Goal: Information Seeking & Learning: Learn about a topic

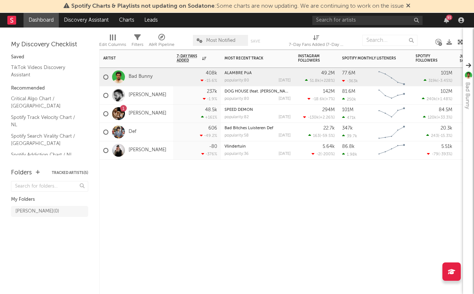
click at [204, 153] on icon at bounding box center [202, 154] width 3 height 4
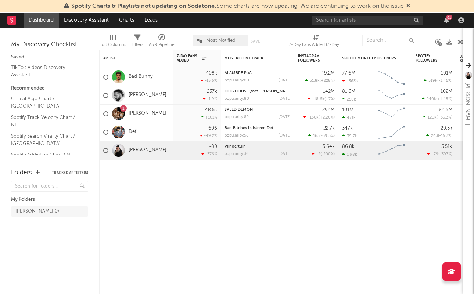
click at [131, 151] on link "[PERSON_NAME]" at bounding box center [148, 150] width 38 height 6
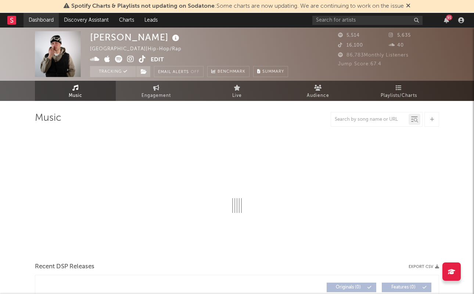
click at [35, 18] on link "Dashboard" at bounding box center [41, 20] width 35 height 15
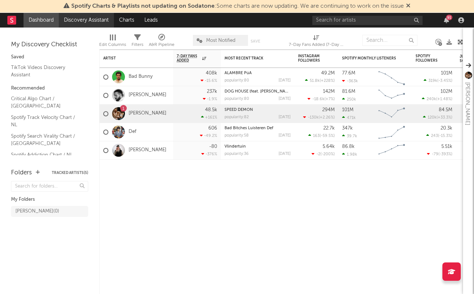
click at [79, 14] on link "Discovery Assistant" at bounding box center [86, 20] width 55 height 15
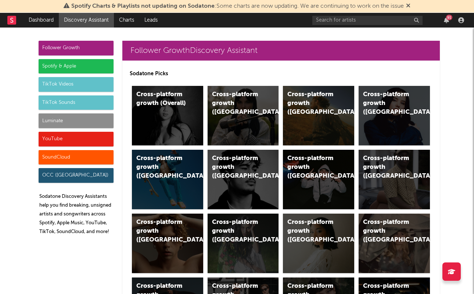
click at [68, 83] on div "TikTok Videos" at bounding box center [76, 84] width 75 height 15
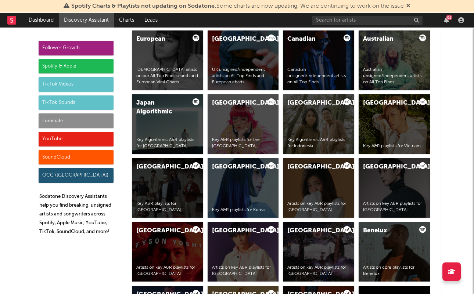
scroll to position [1756, 0]
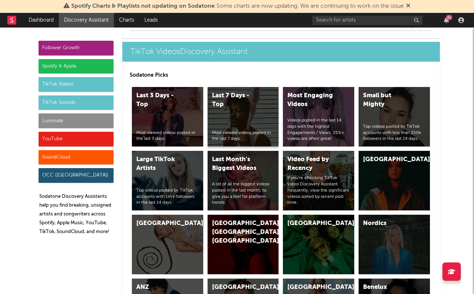
click at [213, 94] on div "Last 7 Days - Top" at bounding box center [237, 101] width 50 height 18
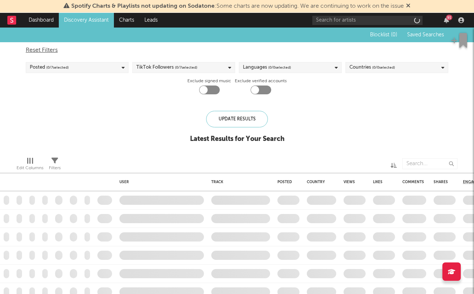
checkbox input "true"
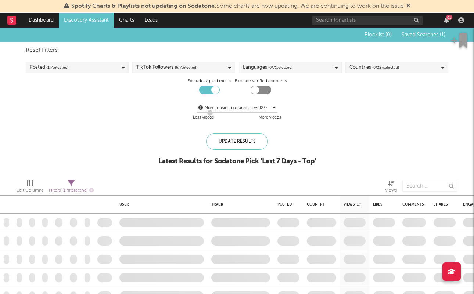
click at [197, 64] on span "( 6 / 7 selected)" at bounding box center [186, 67] width 22 height 9
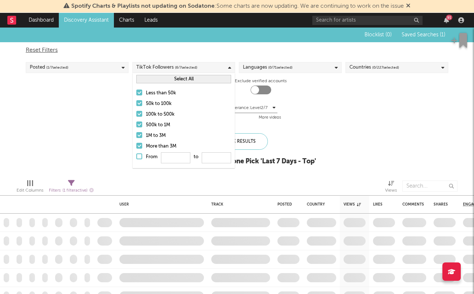
click at [197, 64] on span "( 6 / 7 selected)" at bounding box center [186, 67] width 22 height 9
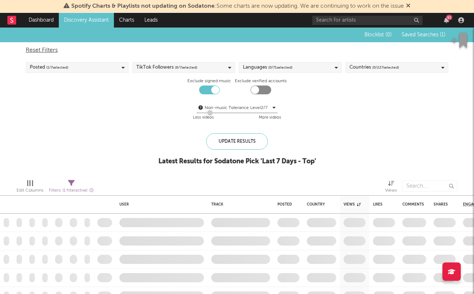
click at [197, 64] on span "( 6 / 7 selected)" at bounding box center [186, 67] width 22 height 9
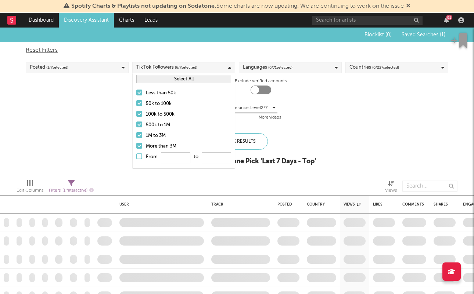
click at [148, 143] on div "More than 3M" at bounding box center [188, 146] width 85 height 9
click at [136, 143] on input "More than 3M" at bounding box center [136, 146] width 0 height 9
click at [148, 139] on div "1M to 3M" at bounding box center [188, 136] width 85 height 9
click at [136, 139] on input "1M to 3M" at bounding box center [136, 136] width 0 height 9
click at [151, 123] on div "500k to 1M" at bounding box center [188, 125] width 85 height 9
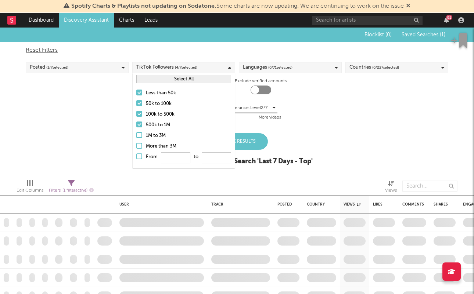
click at [136, 123] on input "500k to 1M" at bounding box center [136, 125] width 0 height 9
click at [151, 117] on div "100k to 500k" at bounding box center [188, 114] width 85 height 9
click at [136, 117] on input "100k to 500k" at bounding box center [136, 114] width 0 height 9
click at [151, 117] on div "100k to 500k" at bounding box center [188, 114] width 85 height 9
click at [136, 117] on input "100k to 500k" at bounding box center [136, 114] width 0 height 9
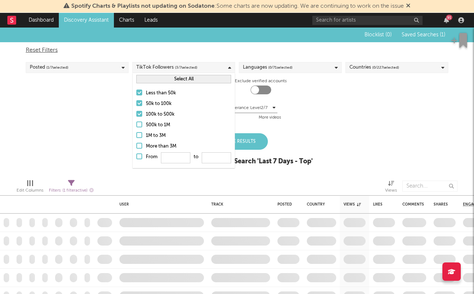
click at [151, 92] on div "Less than 50k" at bounding box center [188, 93] width 85 height 9
click at [136, 92] on input "Less than 50k" at bounding box center [136, 93] width 0 height 9
click at [147, 104] on div "50k to 100k" at bounding box center [188, 104] width 85 height 9
click at [136, 104] on input "50k to 100k" at bounding box center [136, 104] width 0 height 9
click at [147, 106] on div "50k to 100k" at bounding box center [188, 104] width 85 height 9
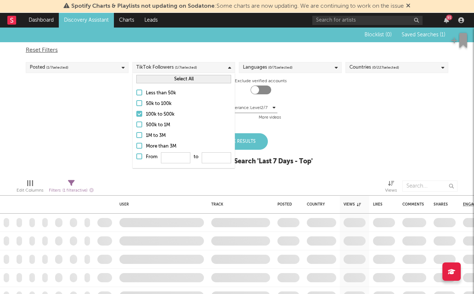
click at [136, 106] on input "50k to 100k" at bounding box center [136, 104] width 0 height 9
click at [144, 96] on label "Less than 50k" at bounding box center [183, 93] width 95 height 9
click at [136, 96] on input "Less than 50k" at bounding box center [136, 93] width 0 height 9
click at [145, 112] on label "100k to 500k" at bounding box center [183, 114] width 95 height 9
click at [136, 112] on input "100k to 500k" at bounding box center [136, 114] width 0 height 9
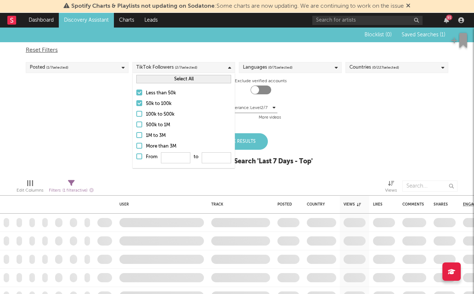
click at [145, 108] on label "50k to 100k" at bounding box center [183, 104] width 95 height 9
click at [136, 108] on input "50k to 100k" at bounding box center [136, 104] width 0 height 9
click at [89, 70] on div "Posted ( 1 / 7 selected)" at bounding box center [77, 67] width 103 height 11
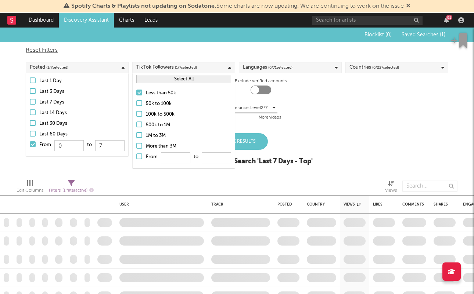
click at [89, 70] on div "Posted ( 1 / 7 selected)" at bounding box center [77, 67] width 103 height 11
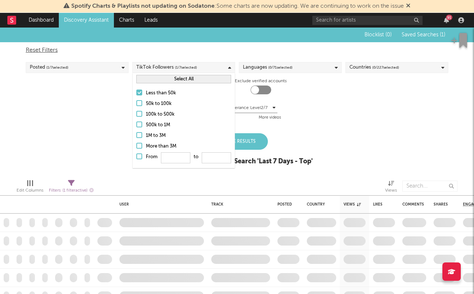
click at [391, 68] on span "( 0 / 227 selected)" at bounding box center [385, 67] width 27 height 9
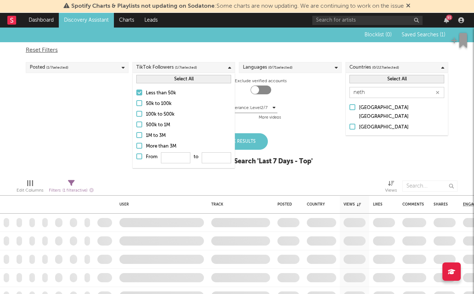
type input "neth"
click at [395, 123] on div "[GEOGRAPHIC_DATA]" at bounding box center [401, 127] width 85 height 9
click at [349, 123] on input "[GEOGRAPHIC_DATA]" at bounding box center [349, 127] width 0 height 9
click at [310, 62] on div "Reset Filters Posted ( 1 / 7 selected) TikTok Followers ( 1 / 7 selected) Langu…" at bounding box center [237, 84] width 430 height 84
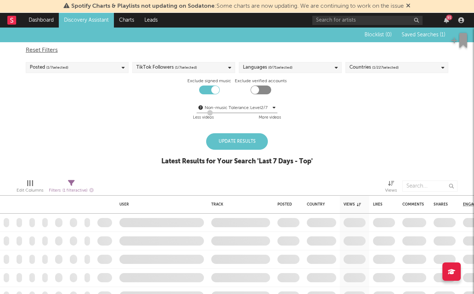
click at [302, 64] on div "Languages ( 0 / 71 selected)" at bounding box center [290, 67] width 103 height 11
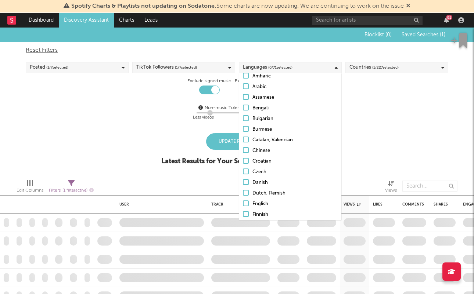
scroll to position [40, 0]
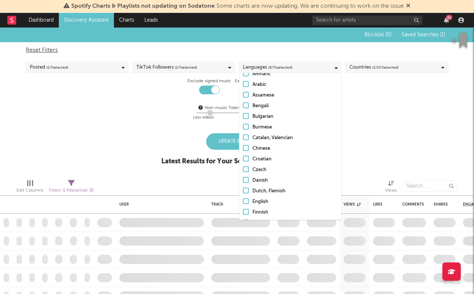
click at [258, 192] on div "Dutch, Flemish" at bounding box center [294, 191] width 85 height 9
click at [243, 192] on input "Dutch, Flemish" at bounding box center [243, 191] width 0 height 9
click at [404, 138] on div "Blocklist ( 0 ) Saved Searches ( 1 ) Reset Filters Posted ( 1 / 7 selected) Tik…" at bounding box center [237, 101] width 474 height 146
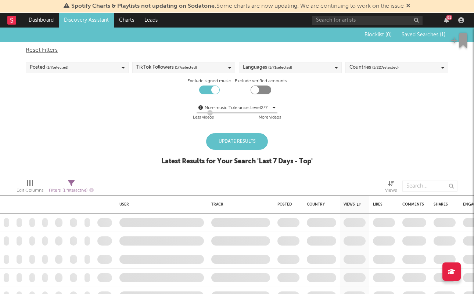
click at [240, 143] on div "Update Results" at bounding box center [237, 141] width 62 height 17
click at [228, 147] on div "Update Results" at bounding box center [237, 141] width 62 height 17
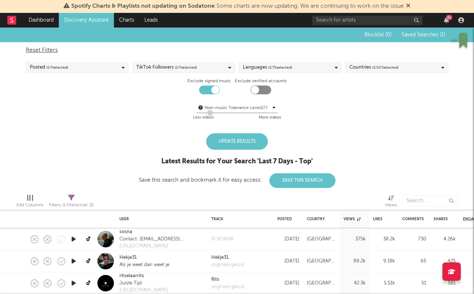
click at [224, 143] on div "Update Results" at bounding box center [237, 141] width 62 height 17
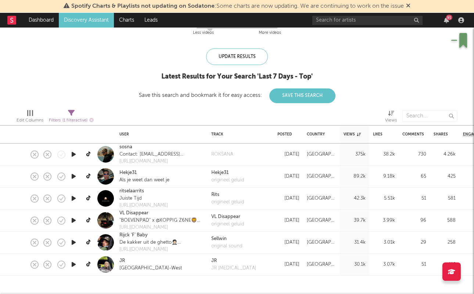
click at [122, 102] on div "Blocklist ( 0 ) Saved Searches ( 1 ) Reset Filters Posted ( 1 / 7 selected) Tik…" at bounding box center [237, 23] width 474 height 161
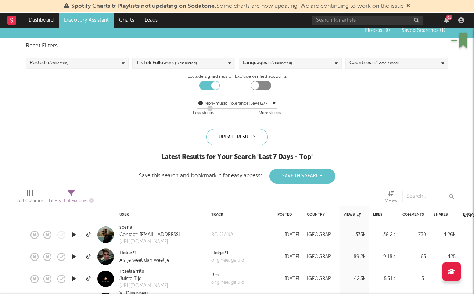
click at [97, 65] on div "Posted ( 1 / 7 selected)" at bounding box center [77, 63] width 103 height 11
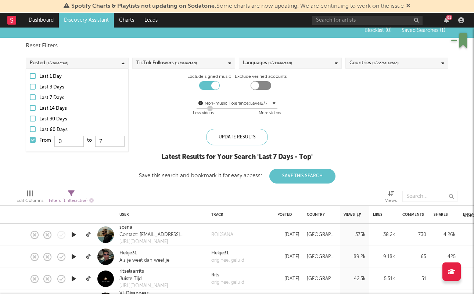
click at [46, 95] on div "Last 7 Days" at bounding box center [81, 98] width 85 height 9
click at [30, 95] on input "Last 7 Days" at bounding box center [30, 98] width 0 height 9
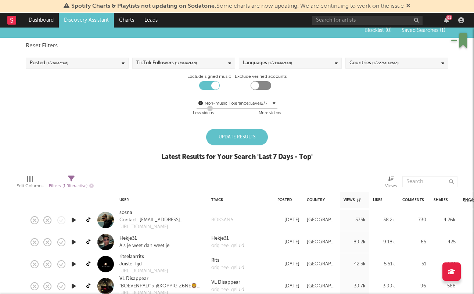
click at [209, 135] on div "Update Results" at bounding box center [237, 137] width 62 height 17
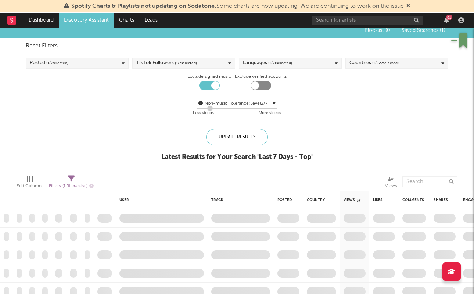
click at [149, 65] on div "TikTok Followers ( 1 / 7 selected)" at bounding box center [166, 63] width 61 height 9
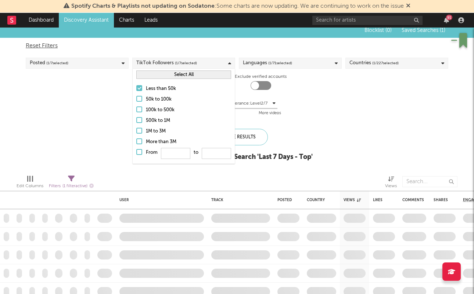
click at [149, 65] on div "TikTok Followers ( 1 / 7 selected)" at bounding box center [166, 63] width 61 height 9
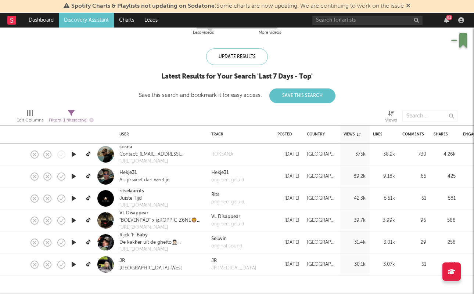
click at [220, 201] on div "origineel geluid" at bounding box center [227, 202] width 33 height 7
